Goal: Information Seeking & Learning: Learn about a topic

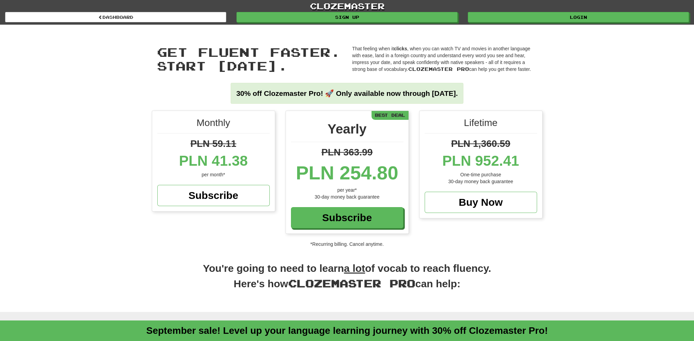
click at [355, 197] on div "30-day money back guarantee" at bounding box center [347, 197] width 112 height 7
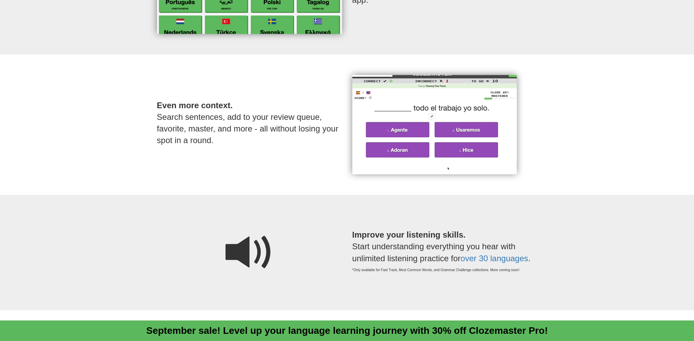
scroll to position [411, 0]
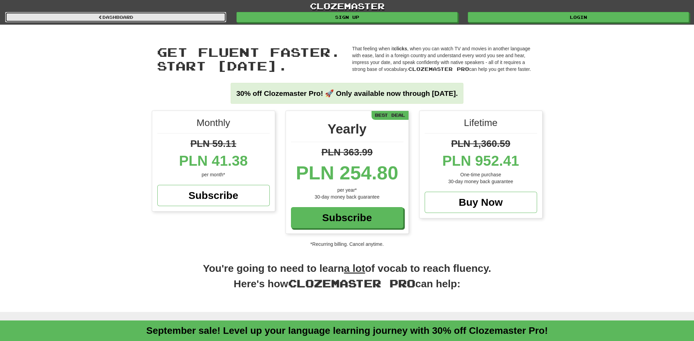
click at [115, 18] on link "Dashboard" at bounding box center [115, 17] width 221 height 10
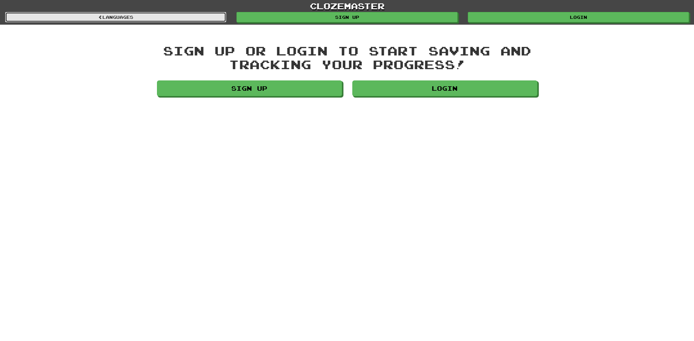
click at [140, 15] on link "Languages" at bounding box center [115, 17] width 221 height 10
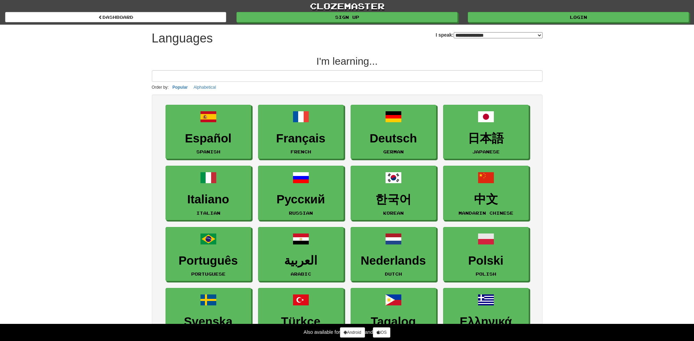
select select "*******"
click at [355, 333] on link "Android" at bounding box center [352, 332] width 25 height 10
click at [379, 333] on icon at bounding box center [377, 333] width 3 height 4
